Goal: Task Accomplishment & Management: Use online tool/utility

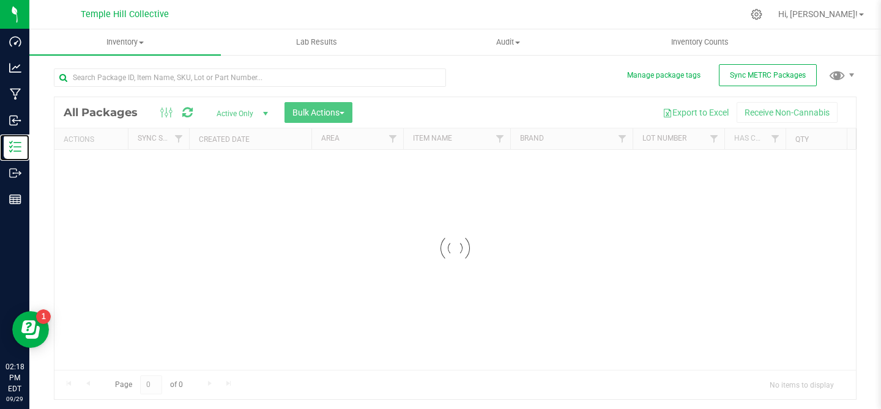
click at [18, 144] on icon at bounding box center [15, 147] width 12 height 12
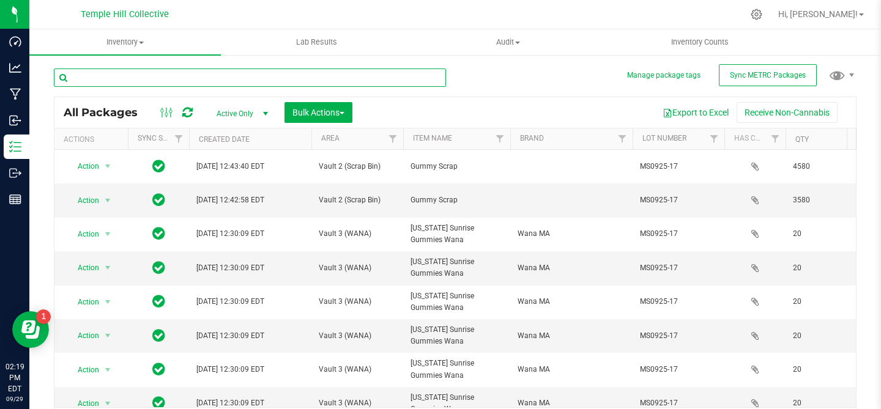
click at [188, 77] on input "text" at bounding box center [250, 77] width 392 height 18
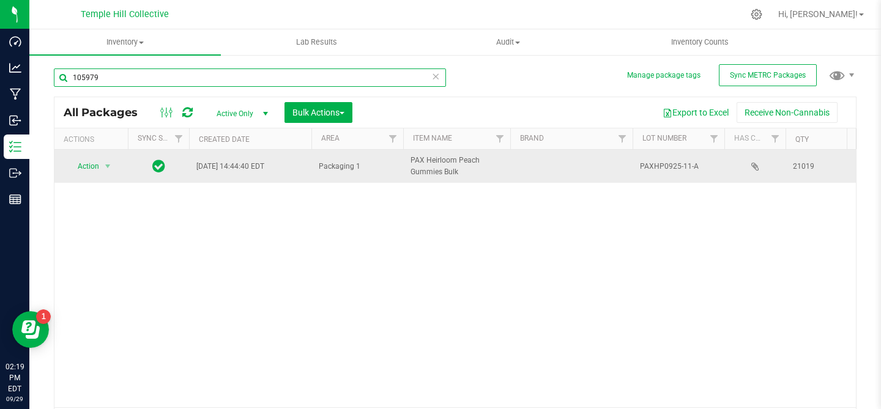
type input "105979"
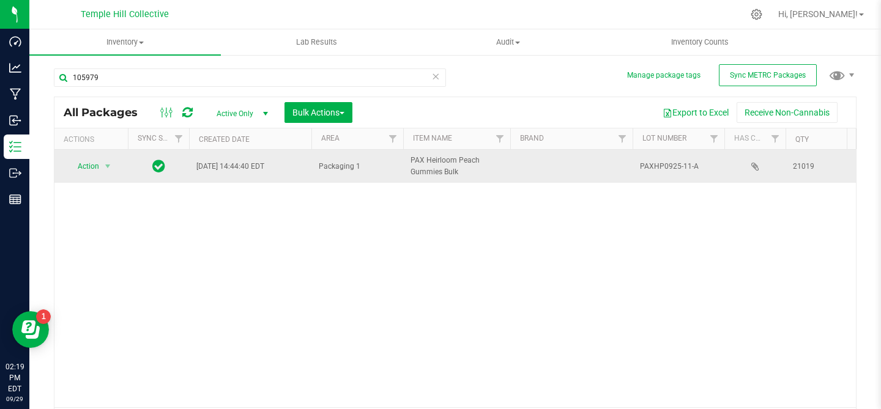
click at [667, 164] on span "PAXHP0925-11-A" at bounding box center [678, 167] width 77 height 12
click at [667, 162] on input "PAXHP0925-11-A" at bounding box center [675, 166] width 87 height 19
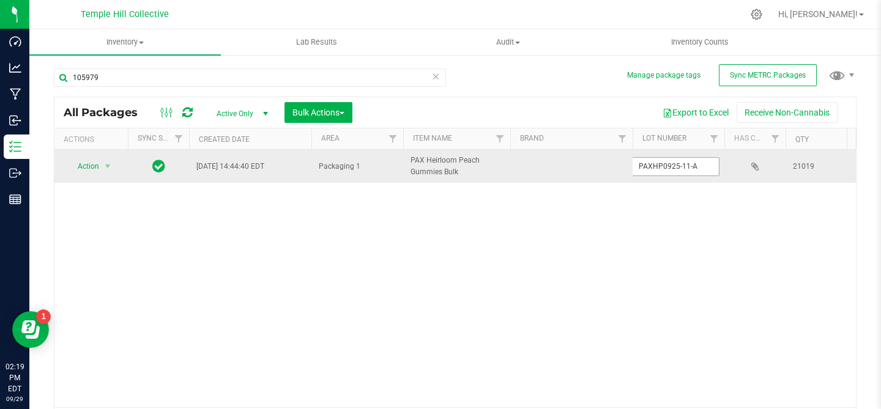
click at [667, 162] on input "PAXHP0925-11-A" at bounding box center [675, 166] width 87 height 19
click at [108, 168] on span "select" at bounding box center [108, 166] width 10 height 10
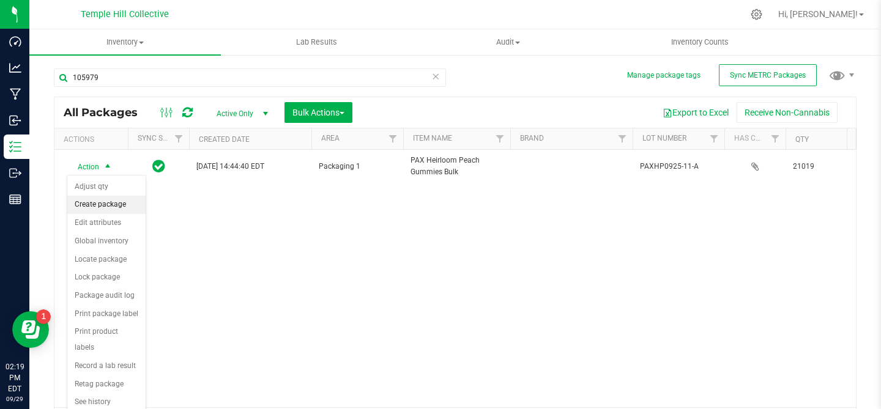
click at [122, 205] on li "Create package" at bounding box center [106, 205] width 78 height 18
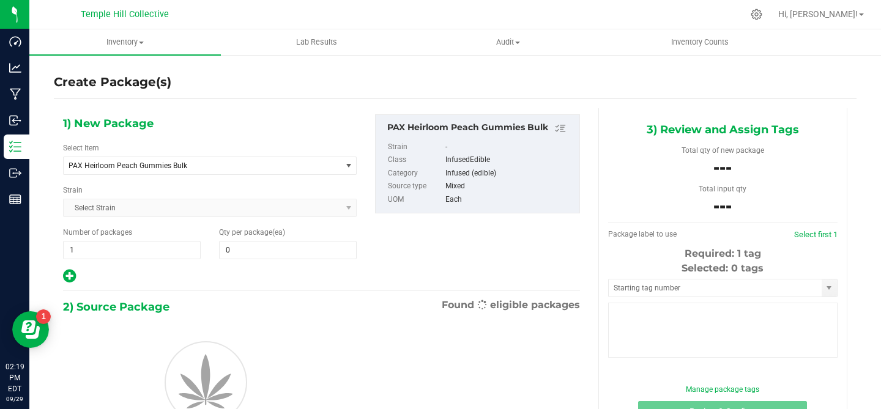
type input "0"
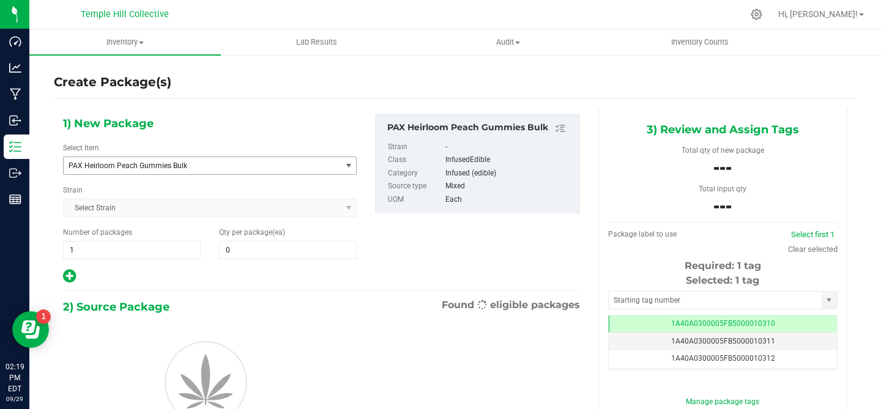
click at [175, 169] on span "PAX Heirloom Peach Gummies Bulk" at bounding box center [196, 165] width 257 height 9
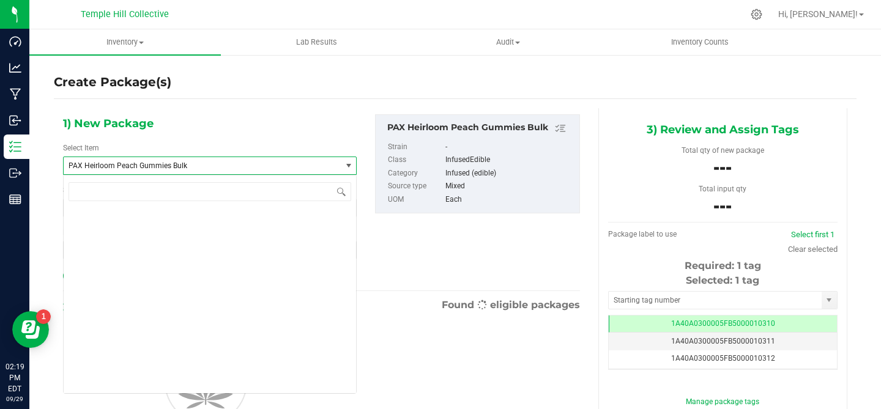
scroll to position [9452, 0]
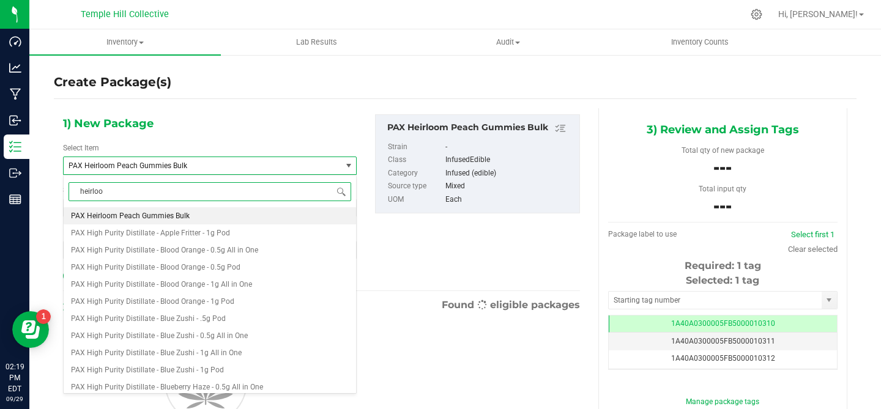
type input "heirloom"
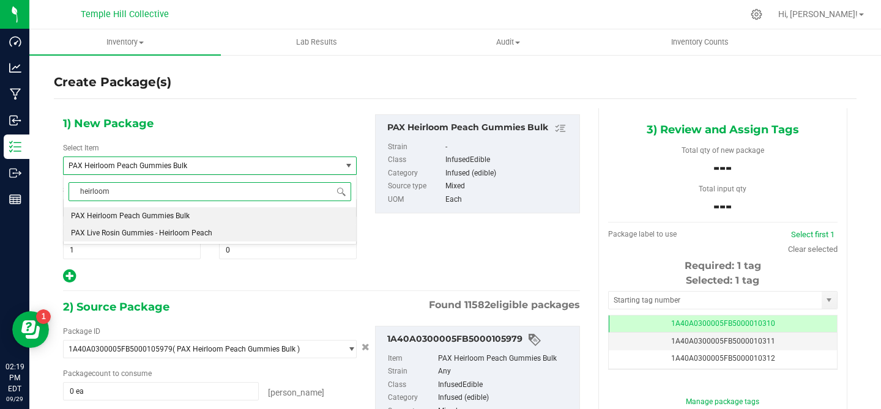
click at [137, 230] on span "PAX Live Rosin Gummies - Heirloom Peach" at bounding box center [141, 233] width 141 height 9
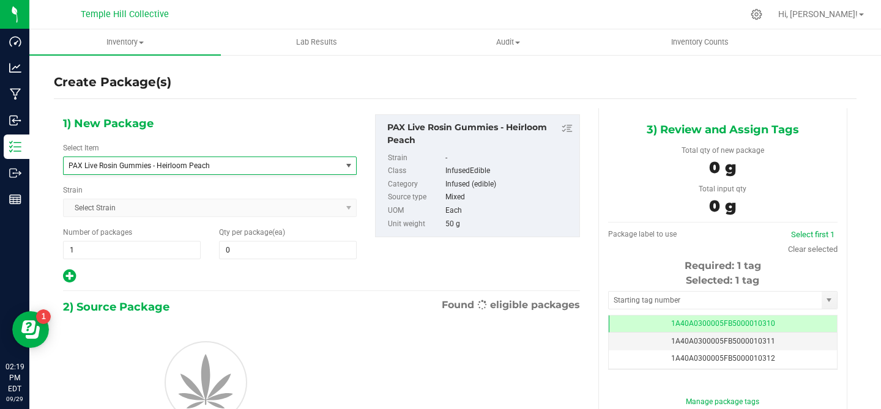
type input "0"
click at [102, 248] on input "1" at bounding box center [132, 250] width 136 height 17
click at [0, 0] on input "1" at bounding box center [0, 0] width 0 height 0
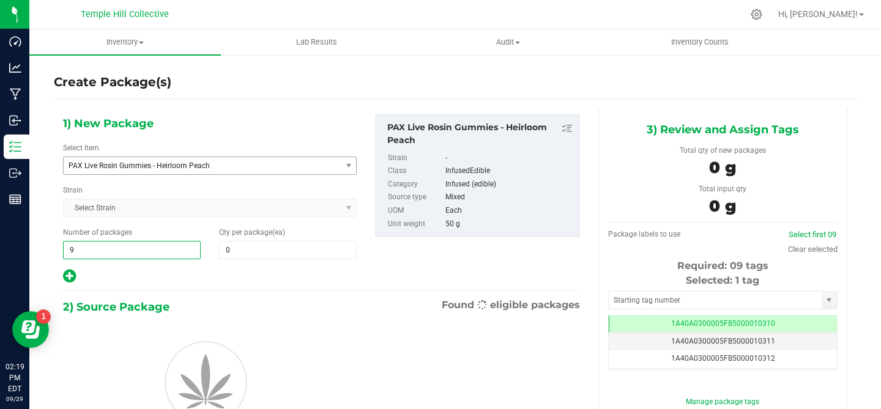
type input "94"
click at [243, 248] on input "0" at bounding box center [288, 250] width 136 height 17
type input "94"
click at [0, 0] on input "text" at bounding box center [0, 0] width 0 height 0
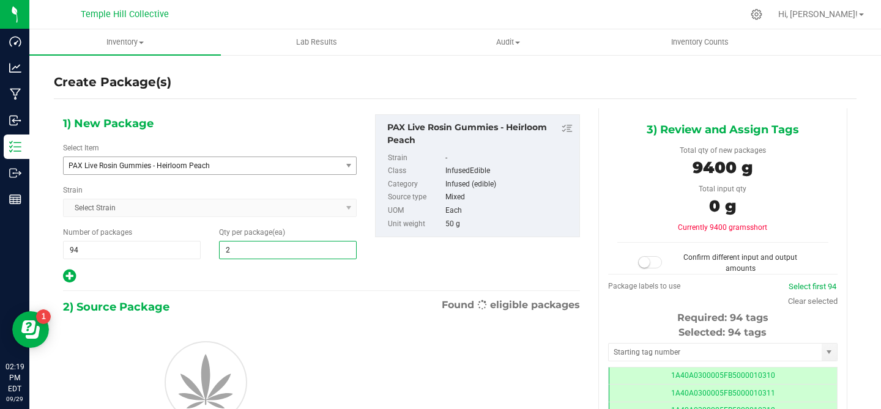
type input "24"
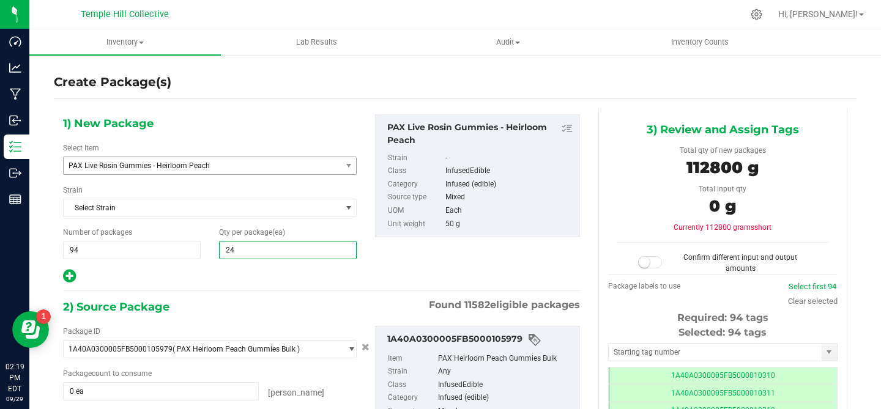
click at [376, 259] on div "1) New Package Select Item PAX Live Rosin Gummies - Heirloom Peach PAX Live Ros…" at bounding box center [321, 199] width 535 height 170
type input "24"
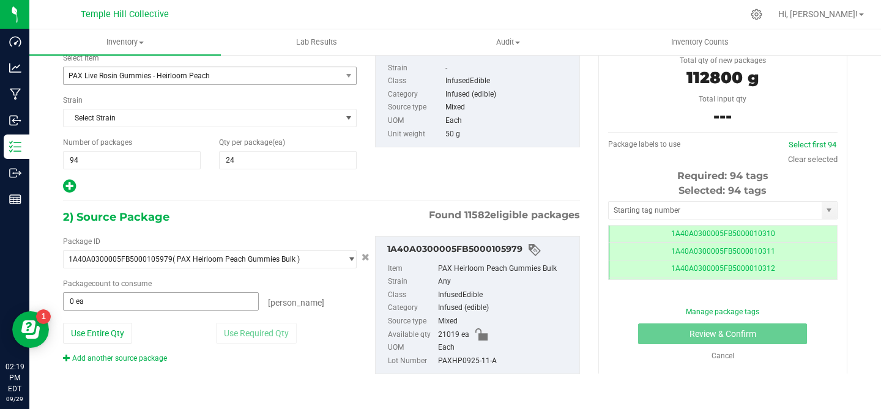
click at [138, 305] on input "0 ea" at bounding box center [161, 301] width 194 height 17
type input "22560"
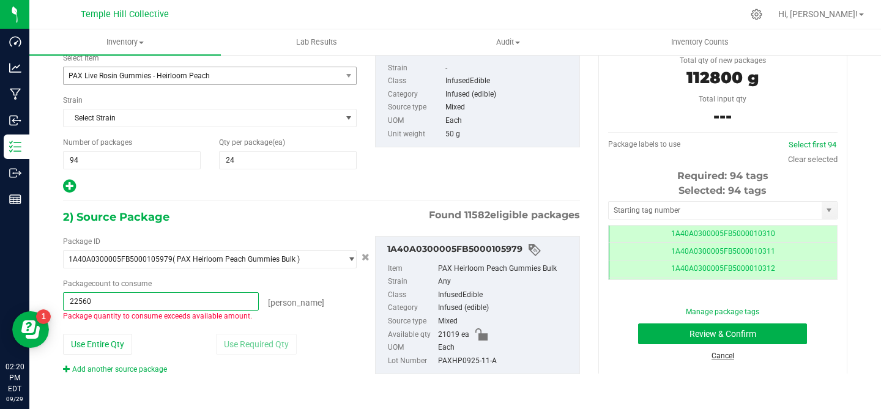
click at [721, 356] on link "Cancel" at bounding box center [722, 356] width 23 height 9
type input "22560 ea"
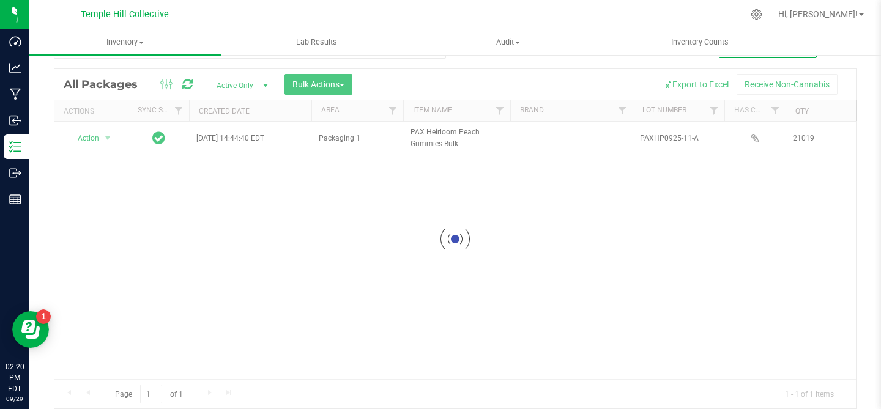
click at [97, 139] on div at bounding box center [454, 238] width 801 height 339
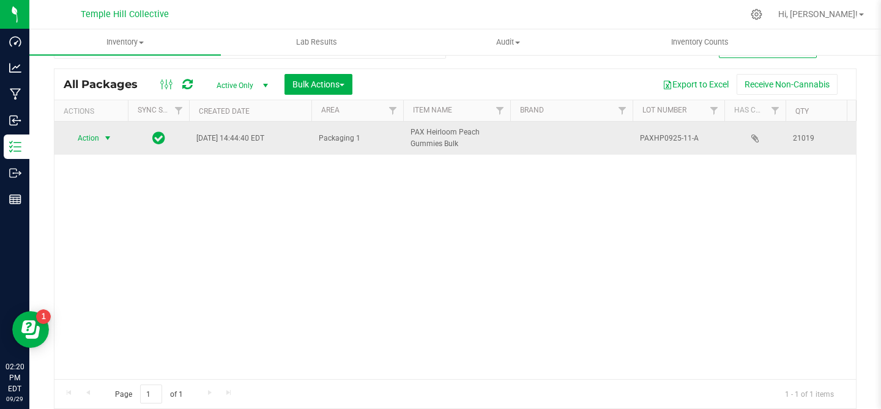
click at [107, 139] on span "select" at bounding box center [108, 138] width 10 height 10
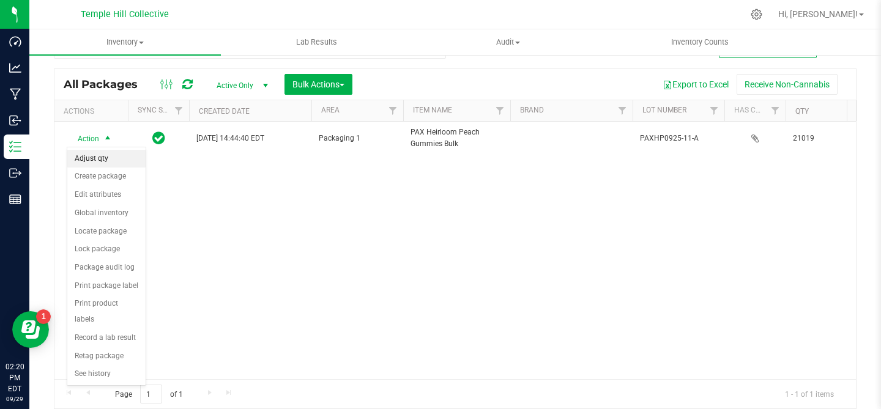
click at [106, 161] on li "Adjust qty" at bounding box center [106, 159] width 78 height 18
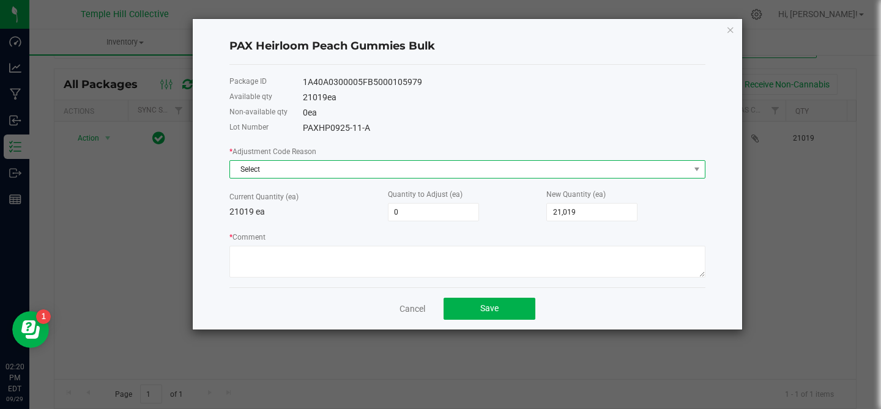
click at [301, 170] on span "Select" at bounding box center [459, 169] width 459 height 17
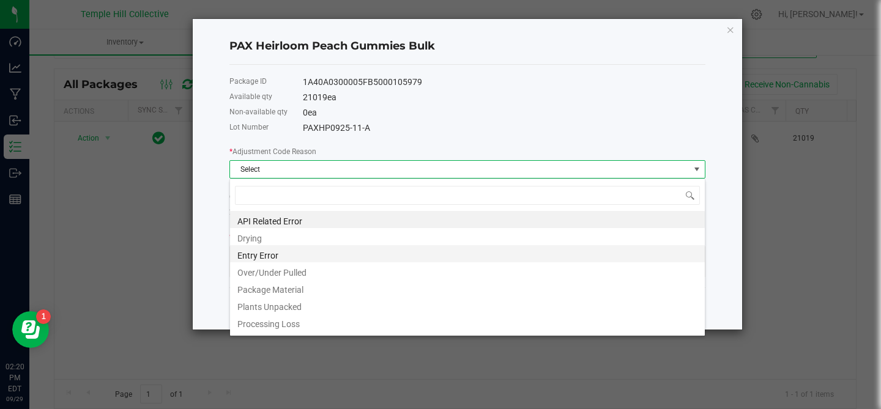
click at [273, 255] on li "Entry Error" at bounding box center [467, 253] width 475 height 17
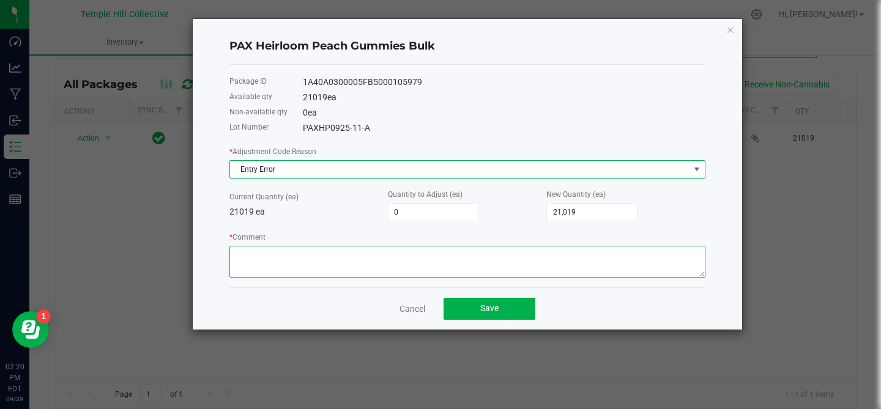
click at [268, 254] on textarea "* Comment" at bounding box center [467, 262] width 476 height 32
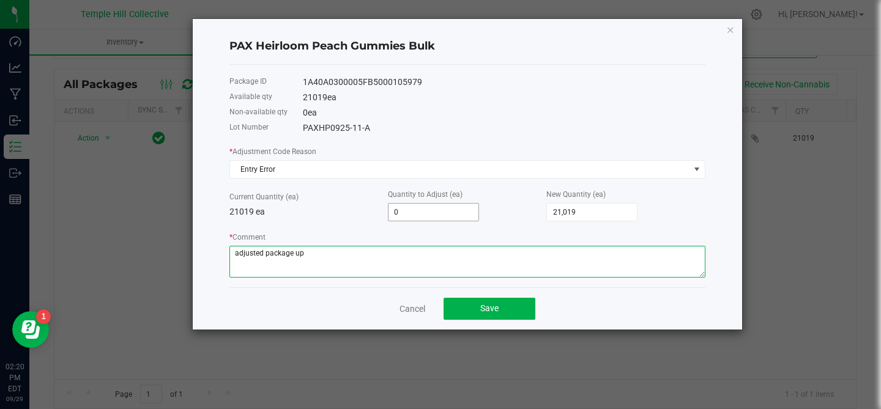
type textarea "adjusted package up"
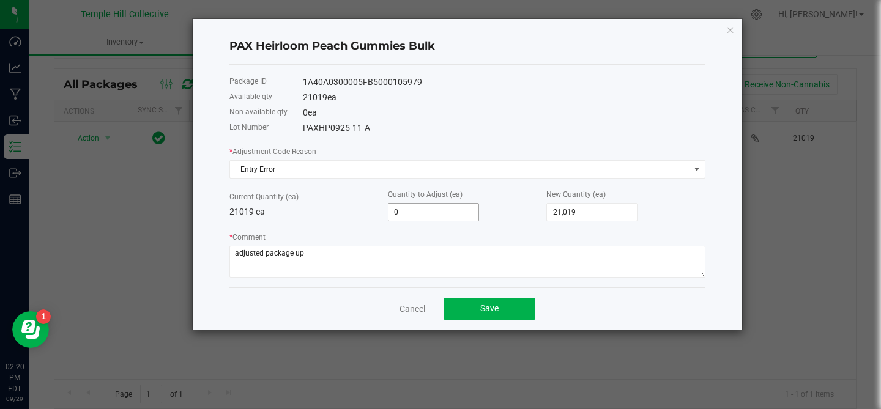
click at [447, 214] on input "0" at bounding box center [433, 212] width 90 height 17
type input "2"
type input "21,021"
type input "25"
type input "21,044"
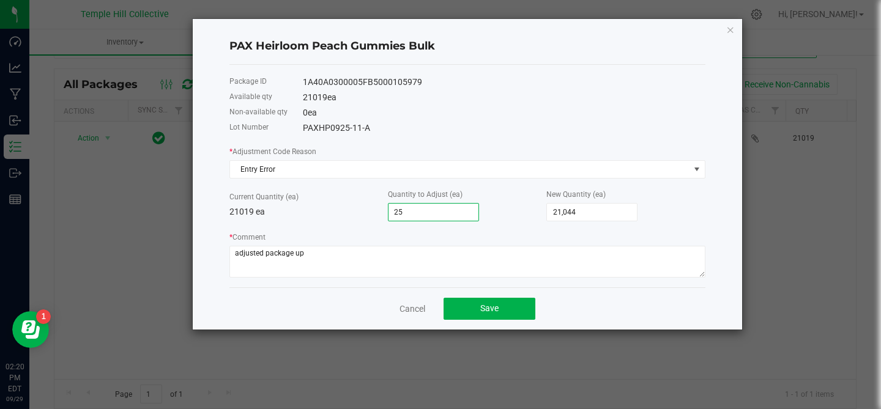
type input "250"
type input "21,269"
type input "2500"
type input "23,519"
click at [701, 216] on div "New Quantity (ea) 23,519" at bounding box center [625, 205] width 158 height 34
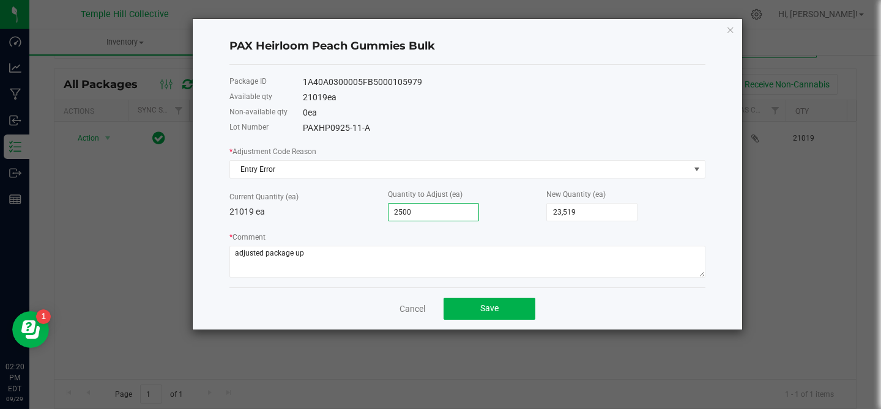
type input "2,500"
click at [508, 313] on button "Save" at bounding box center [489, 309] width 92 height 22
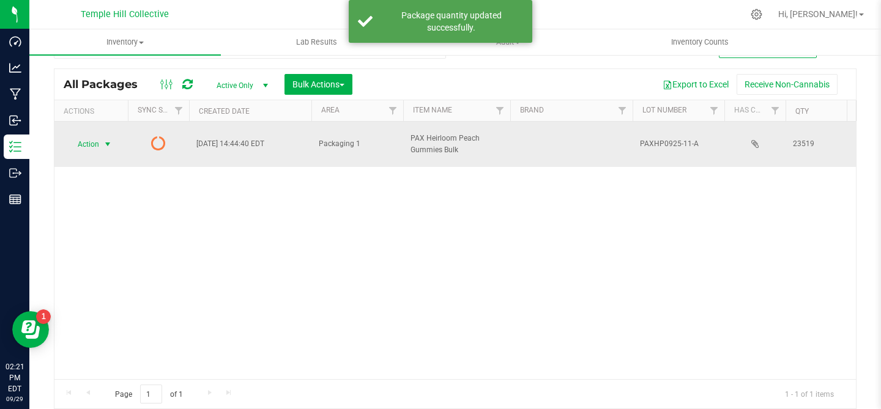
click at [104, 139] on span "select" at bounding box center [108, 144] width 10 height 10
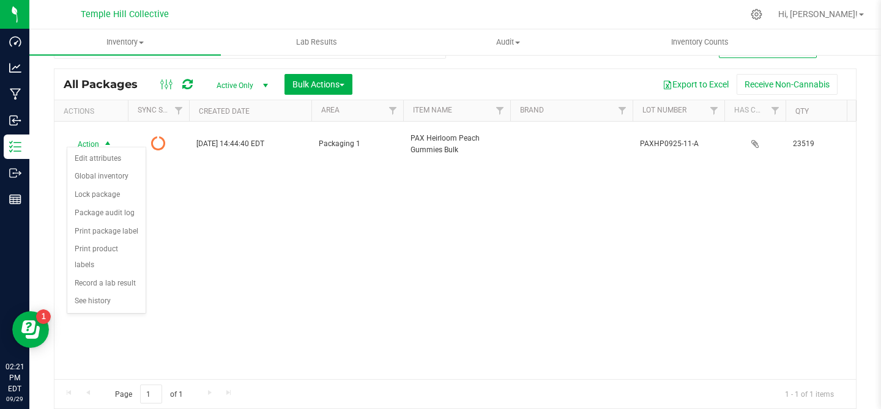
click at [166, 190] on div "Action Action Edit attributes Global inventory Lock package Package audit log P…" at bounding box center [454, 250] width 801 height 257
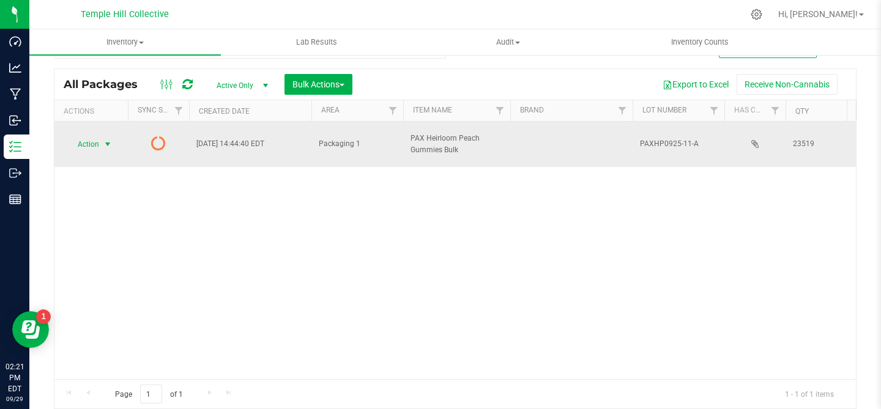
click at [108, 139] on span "select" at bounding box center [108, 144] width 10 height 10
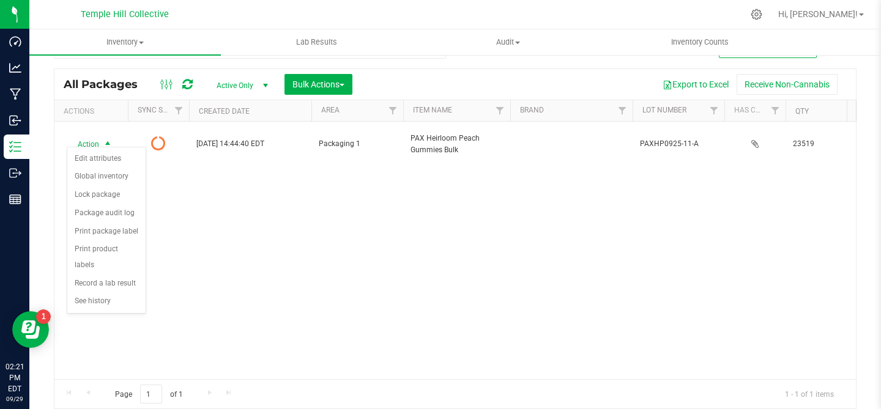
click at [186, 239] on div "Action Action Edit attributes Global inventory Lock package Package audit log P…" at bounding box center [454, 250] width 801 height 257
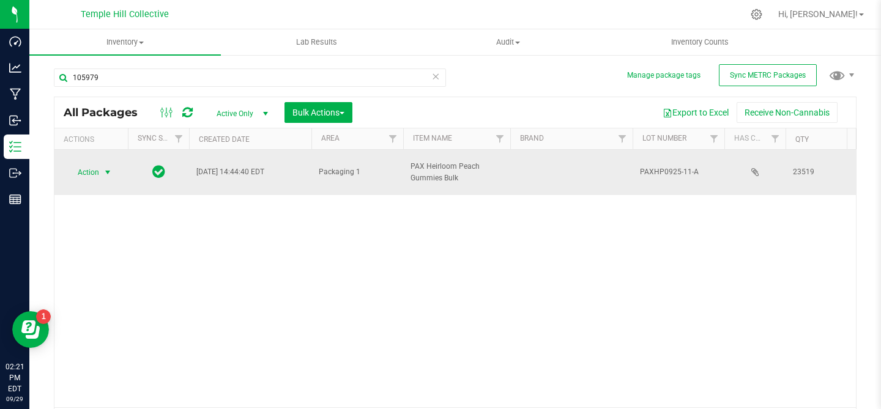
click at [108, 168] on span "select" at bounding box center [108, 173] width 10 height 10
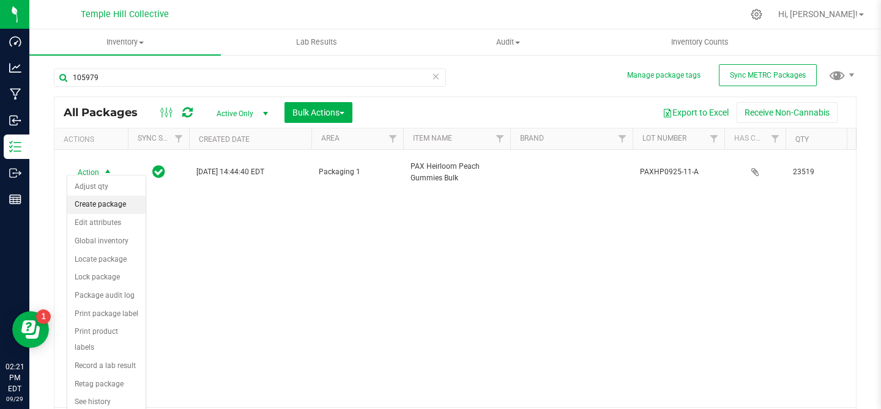
click at [114, 201] on li "Create package" at bounding box center [106, 205] width 78 height 18
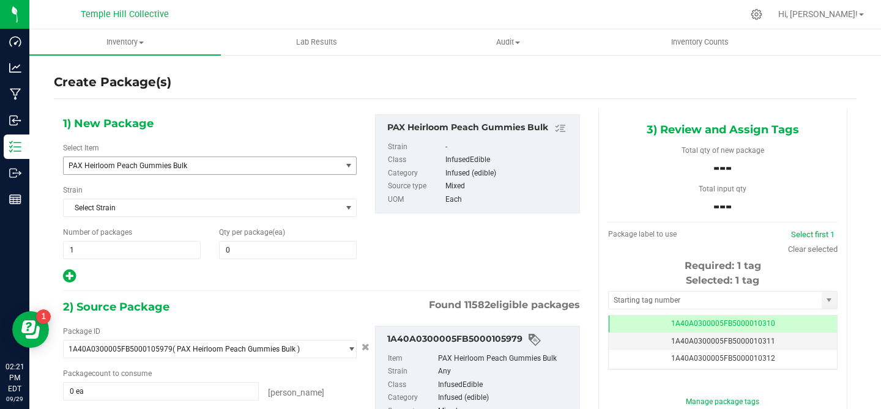
click at [171, 171] on span "PAX Heirloom Peach Gummies Bulk" at bounding box center [202, 165] width 277 height 17
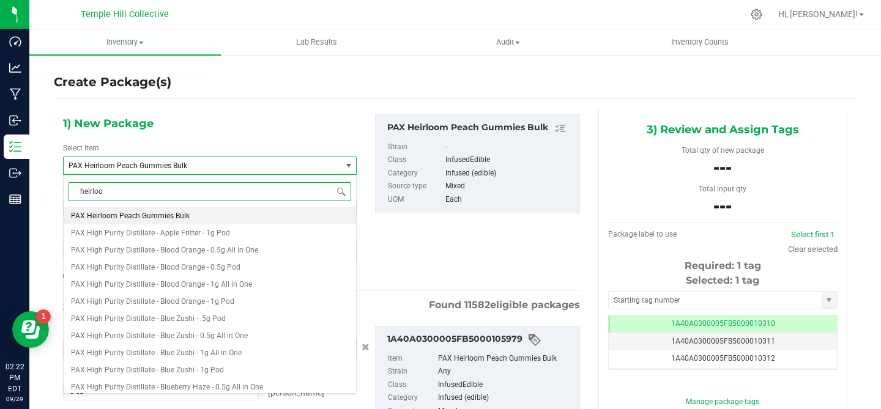
type input "heirloom"
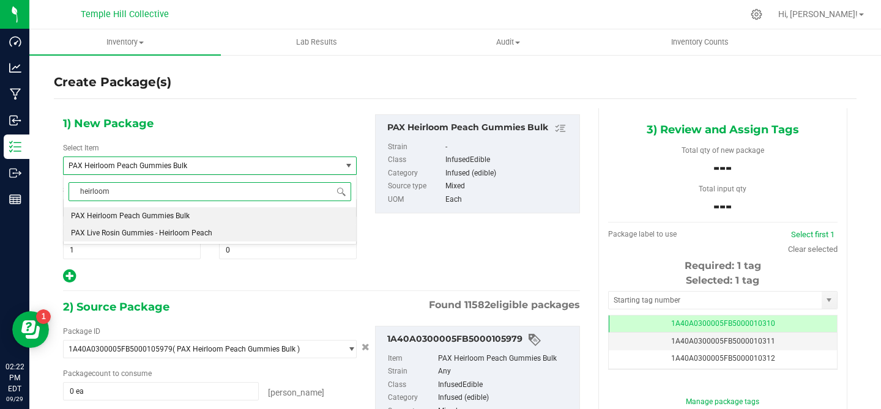
click at [179, 231] on span "PAX Live Rosin Gummies - Heirloom Peach" at bounding box center [141, 233] width 141 height 9
type input "0"
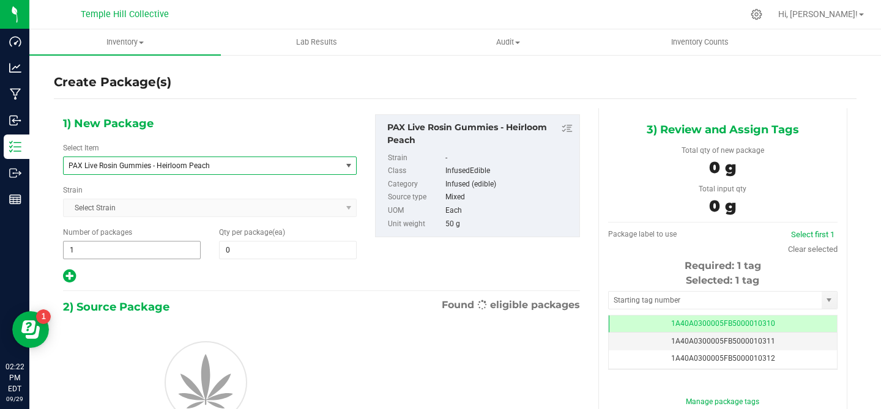
click at [108, 253] on input "1" at bounding box center [132, 250] width 136 height 17
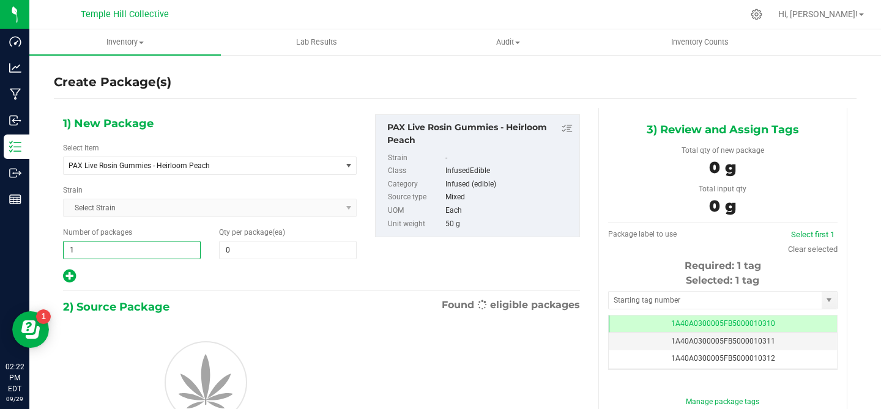
click at [108, 253] on input "1" at bounding box center [132, 250] width 136 height 17
type input "94"
click at [255, 249] on input "0" at bounding box center [288, 250] width 136 height 17
type input "94"
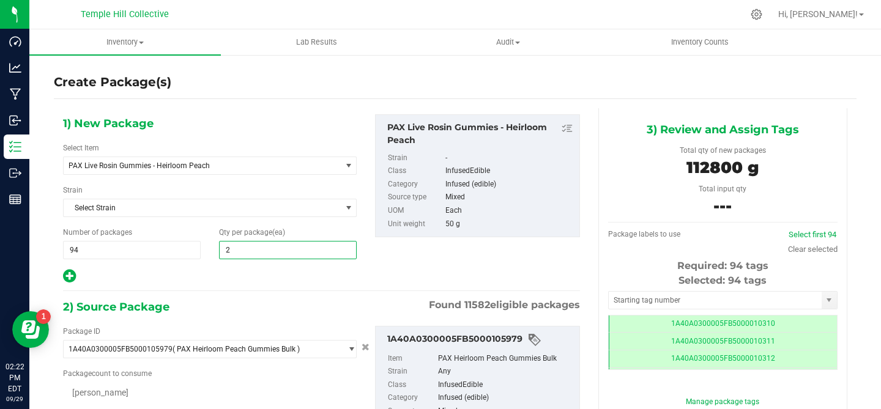
type input "24"
click at [357, 278] on div "1) New Package Select Item PAX Live Rosin Gummies - Heirloom Peach PAX Live Ros…" at bounding box center [210, 199] width 312 height 170
type input "24"
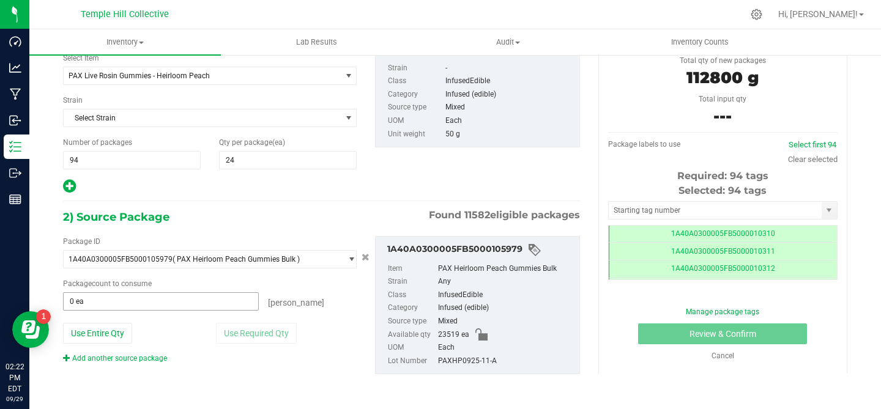
click at [120, 300] on input "0 ea" at bounding box center [161, 301] width 194 height 17
click at [0, 0] on input "text" at bounding box center [0, 0] width 0 height 0
type input "22560"
click at [345, 305] on div "[PERSON_NAME]" at bounding box center [308, 300] width 98 height 17
type input "22560 ea"
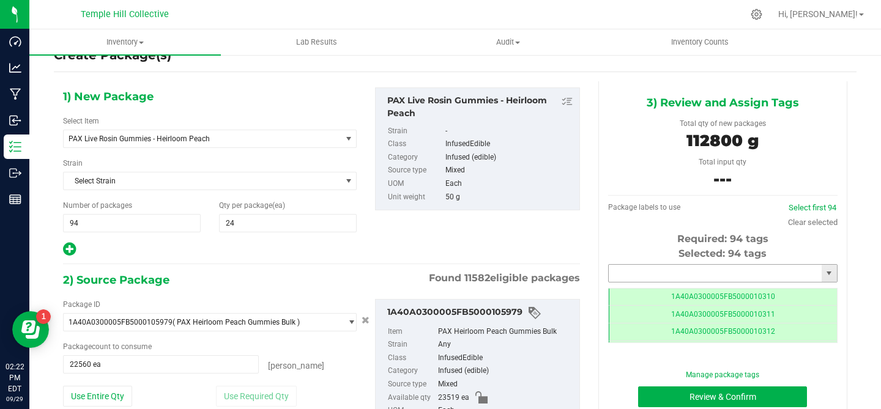
click at [653, 273] on input "text" at bounding box center [714, 273] width 213 height 17
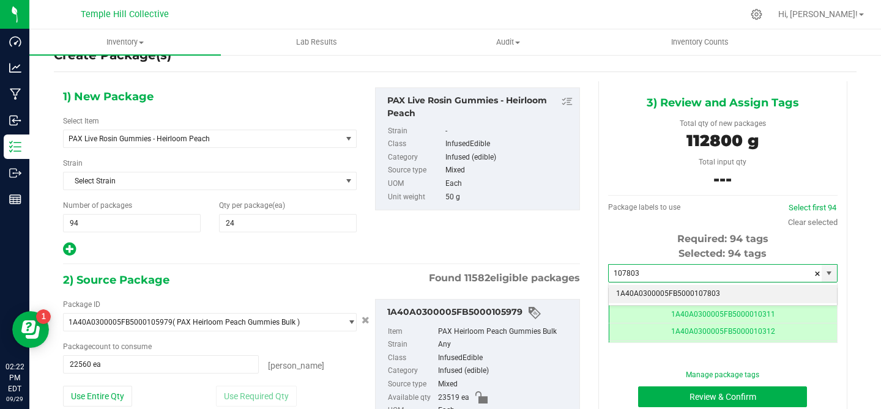
click at [709, 297] on li "1A40A0300005FB5000107803" at bounding box center [722, 294] width 228 height 18
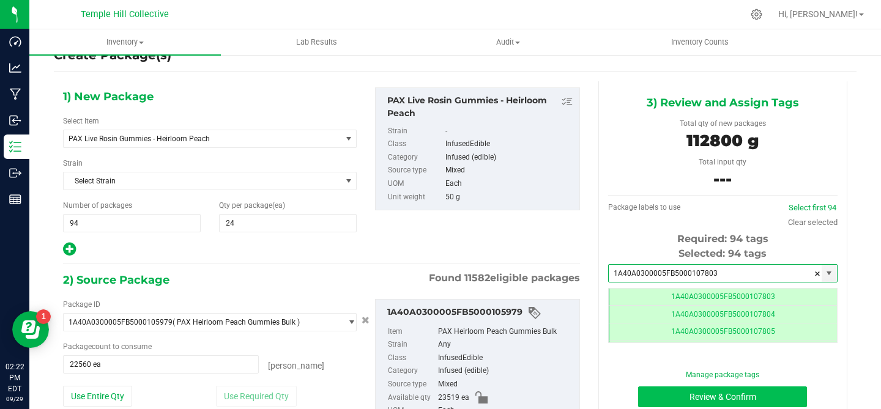
type input "1A40A0300005FB5000107803"
click at [656, 399] on button "Review & Confirm" at bounding box center [722, 396] width 169 height 21
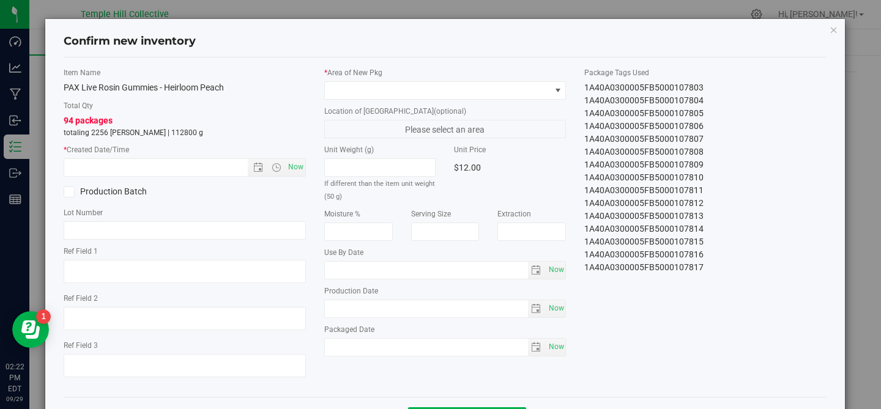
click at [163, 137] on p "totaling 2256 [PERSON_NAME] | 112800 g" at bounding box center [185, 132] width 242 height 11
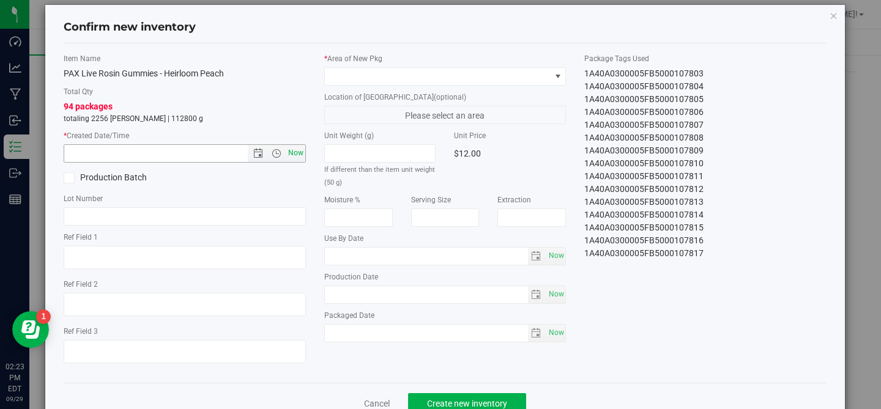
click at [294, 153] on span "Now" at bounding box center [295, 153] width 21 height 18
type input "[DATE] 2:23 PM"
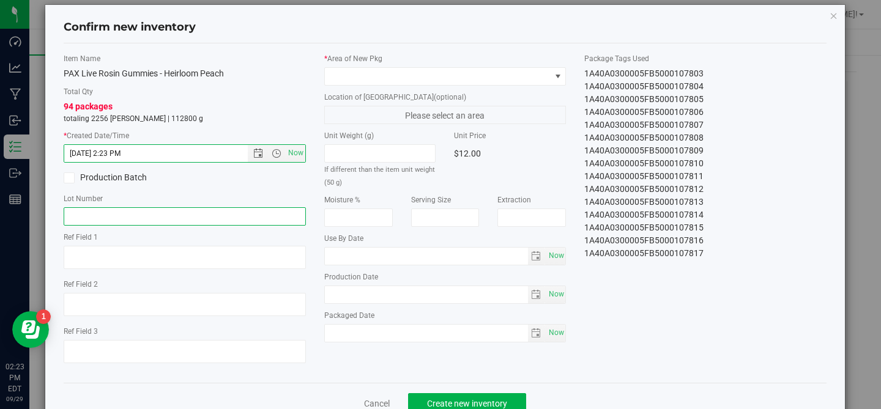
click at [114, 217] on input "text" at bounding box center [185, 216] width 242 height 18
paste input "PAXHP0925-11-A"
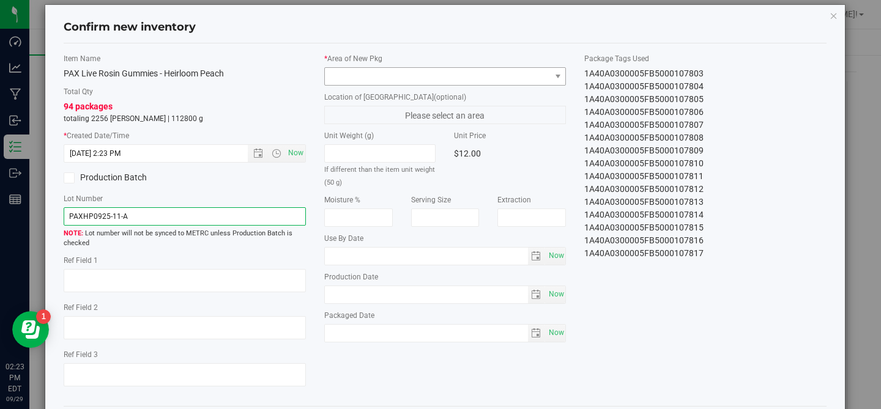
type input "PAXHP0925-11-A"
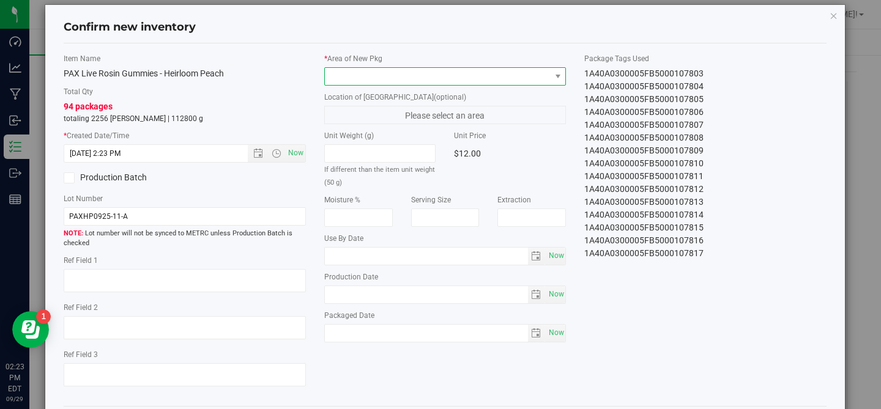
click at [413, 73] on span at bounding box center [438, 76] width 226 height 17
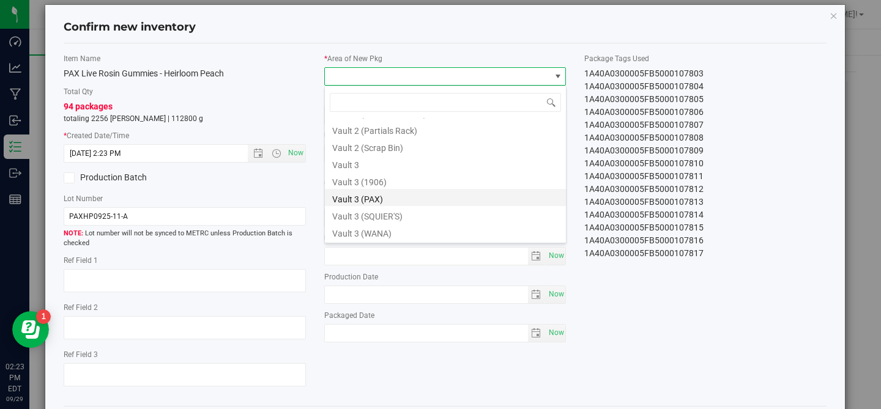
click at [363, 196] on li "Vault 3 (PAX)" at bounding box center [445, 197] width 241 height 17
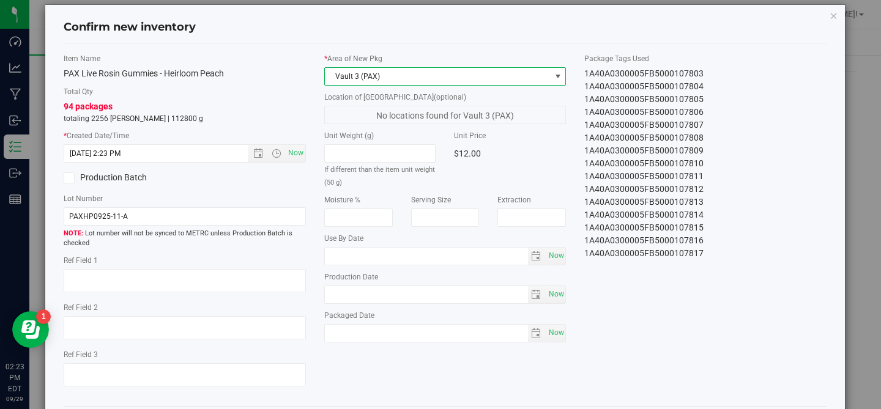
click at [288, 188] on div "Item Name PAX Live Rosin Gummies - Heirloom Peach Total Qty 94 packages totalin…" at bounding box center [184, 224] width 261 height 343
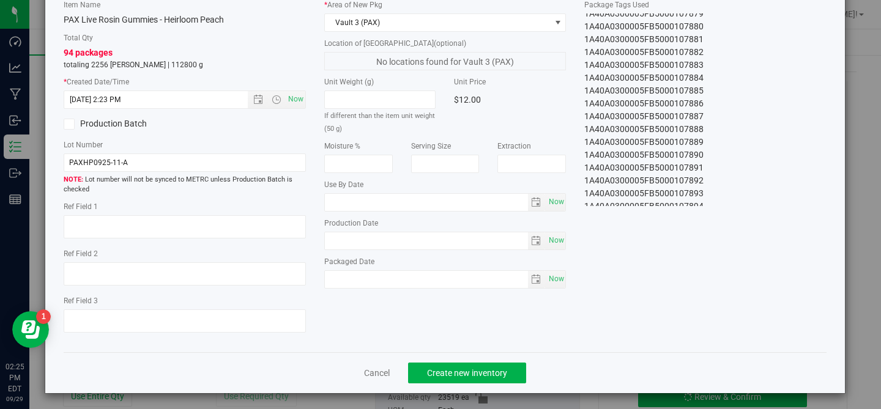
scroll to position [68, 0]
click at [497, 369] on span "Create new inventory" at bounding box center [467, 373] width 80 height 10
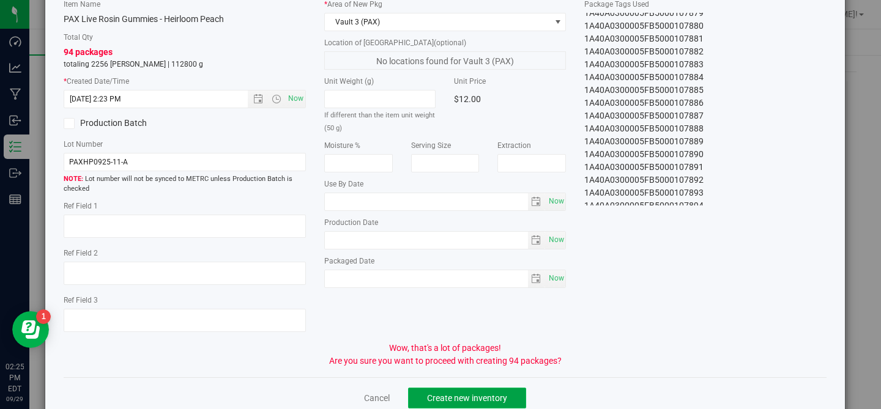
click at [471, 397] on span "Create new inventory" at bounding box center [467, 398] width 80 height 10
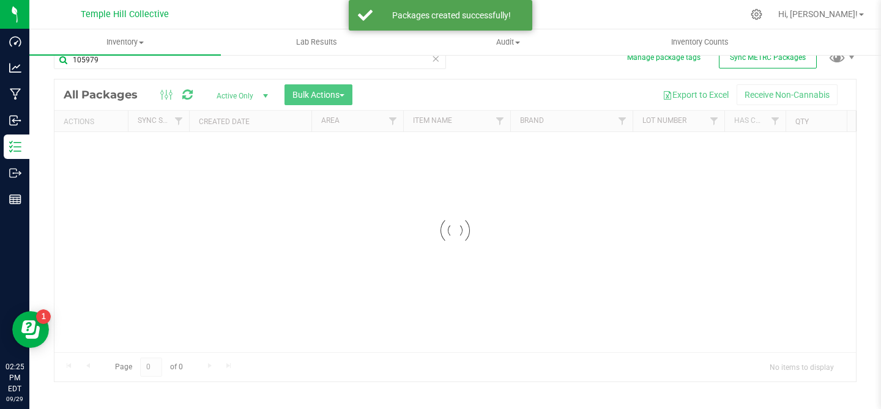
scroll to position [18, 0]
